Goal: Information Seeking & Learning: Learn about a topic

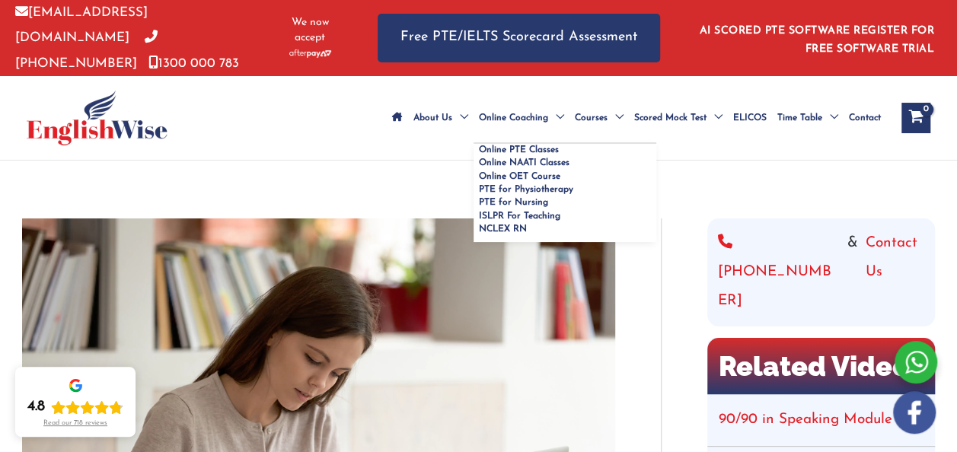
click at [548, 91] on span "Menu Toggle" at bounding box center [556, 117] width 16 height 53
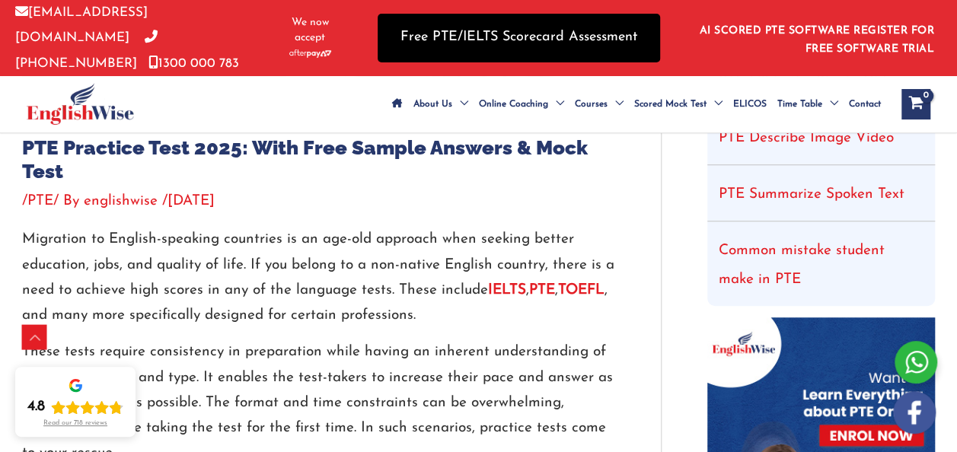
scroll to position [524, 0]
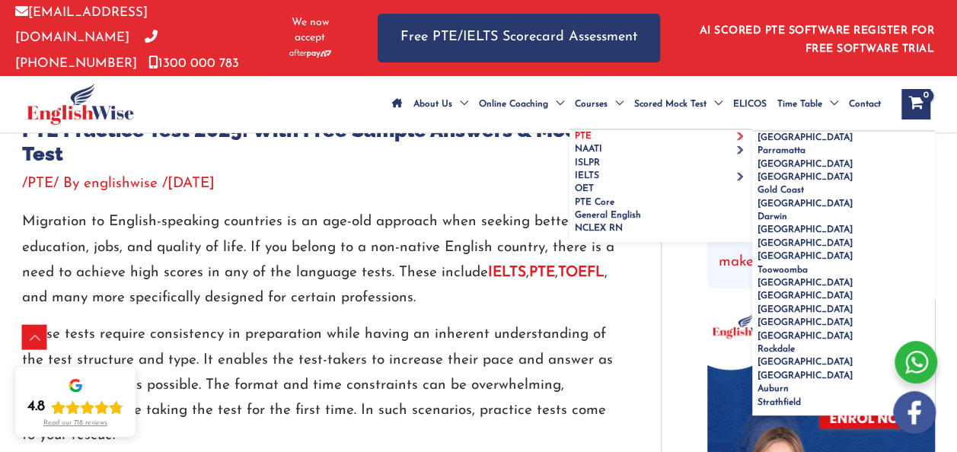
click at [569, 143] on link "PTE" at bounding box center [660, 136] width 183 height 13
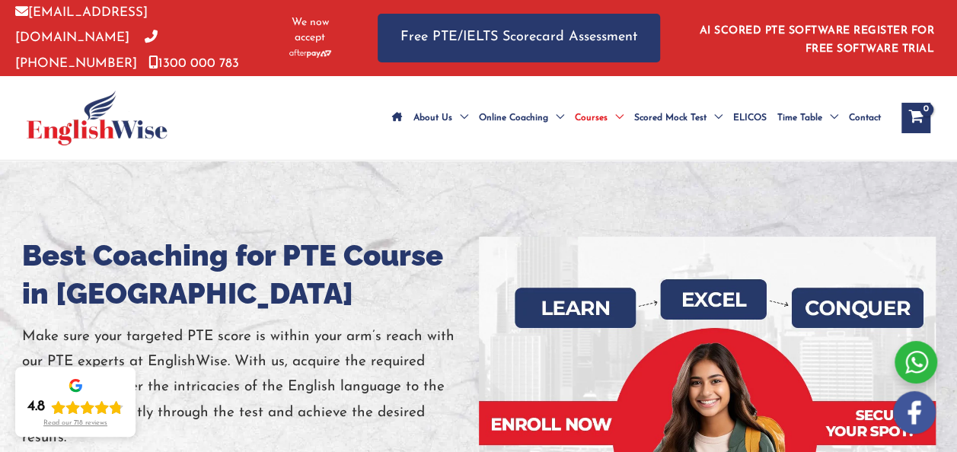
scroll to position [43, 0]
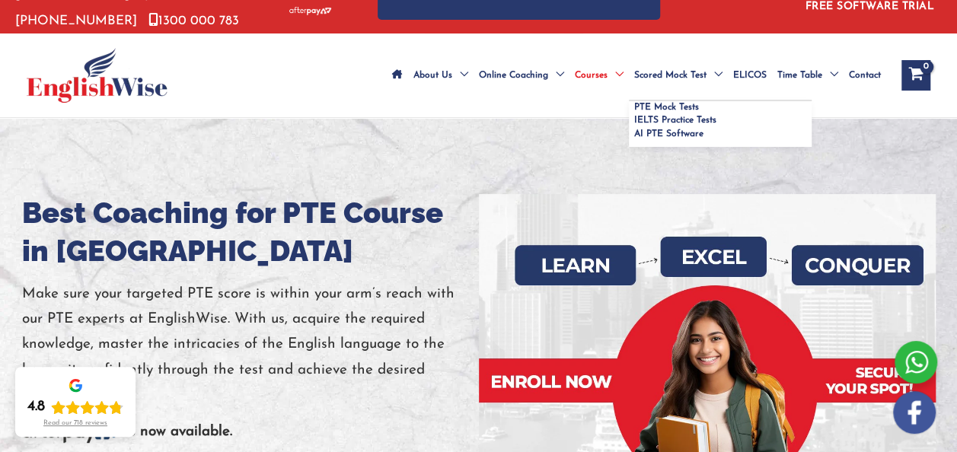
click at [706, 55] on span "Menu Toggle" at bounding box center [714, 75] width 16 height 53
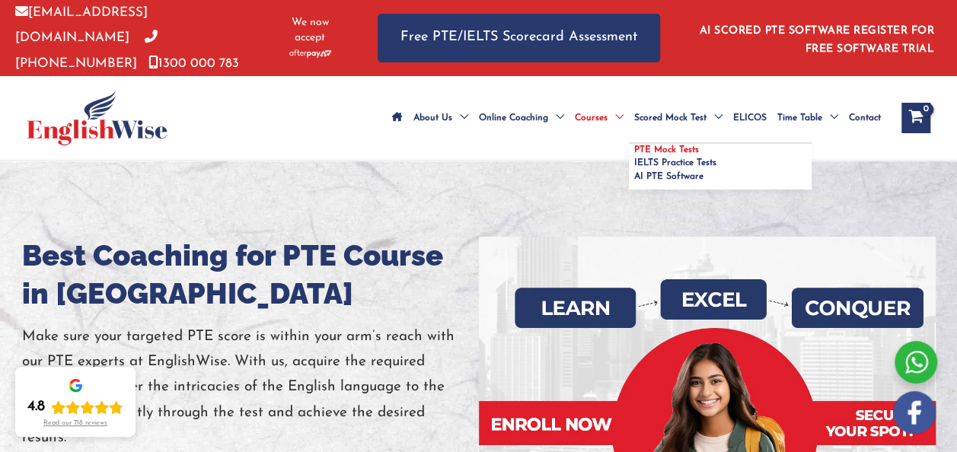
click at [634, 145] on span "PTE Mock Tests" at bounding box center [666, 149] width 65 height 9
